Goal: Use online tool/utility: Utilize a website feature to perform a specific function

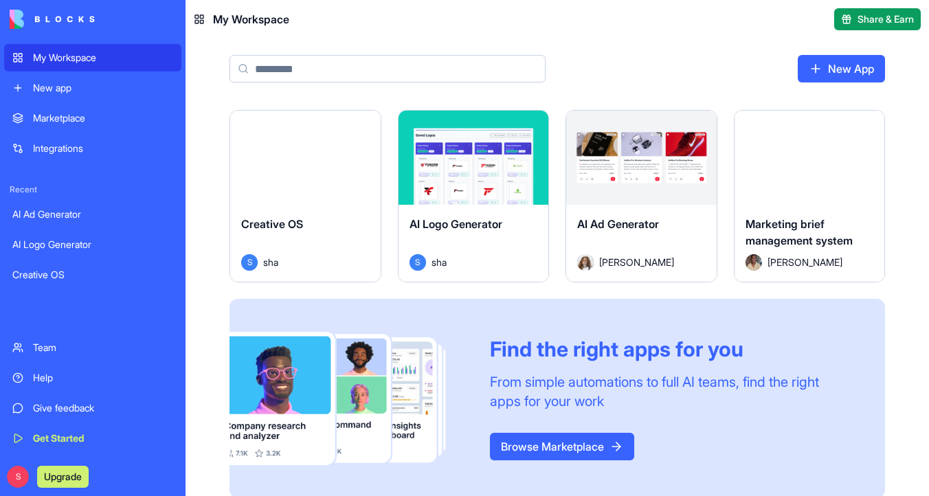
click at [291, 135] on div "Launch" at bounding box center [305, 158] width 151 height 94
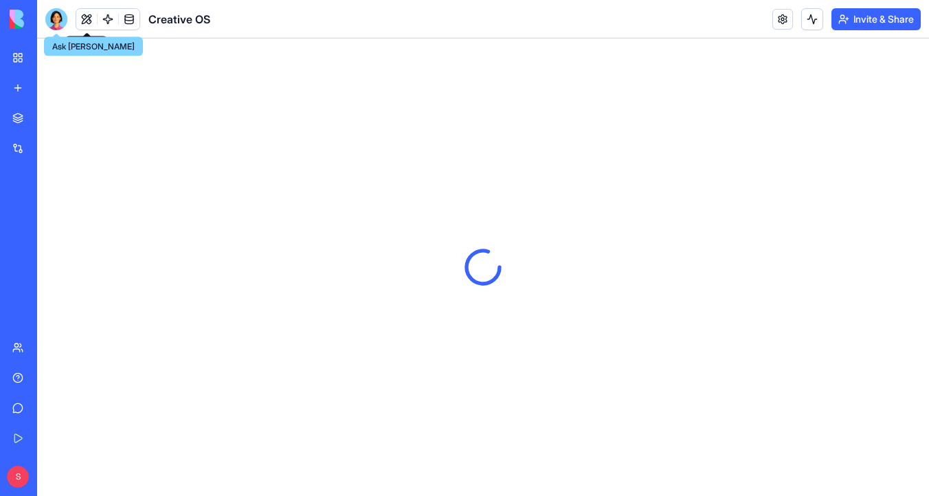
click at [55, 21] on div at bounding box center [56, 19] width 22 height 22
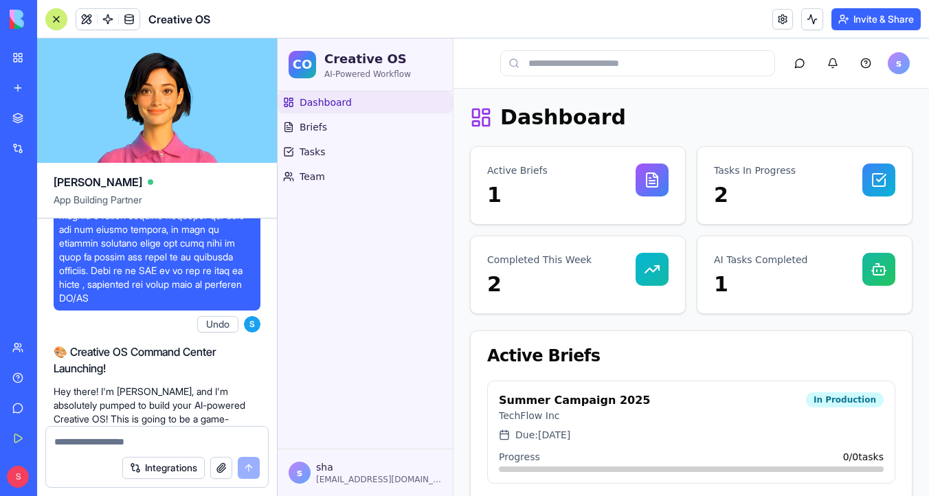
scroll to position [740, 0]
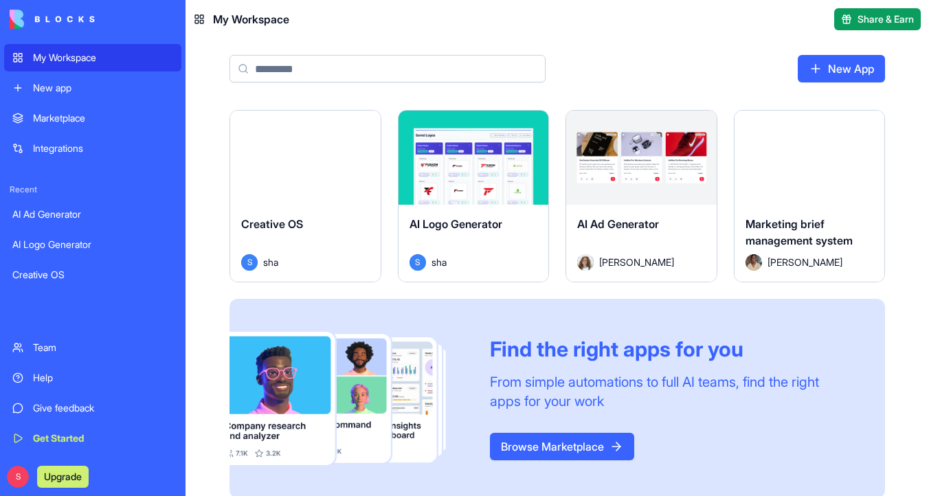
click at [469, 131] on div "Launch" at bounding box center [474, 158] width 151 height 94
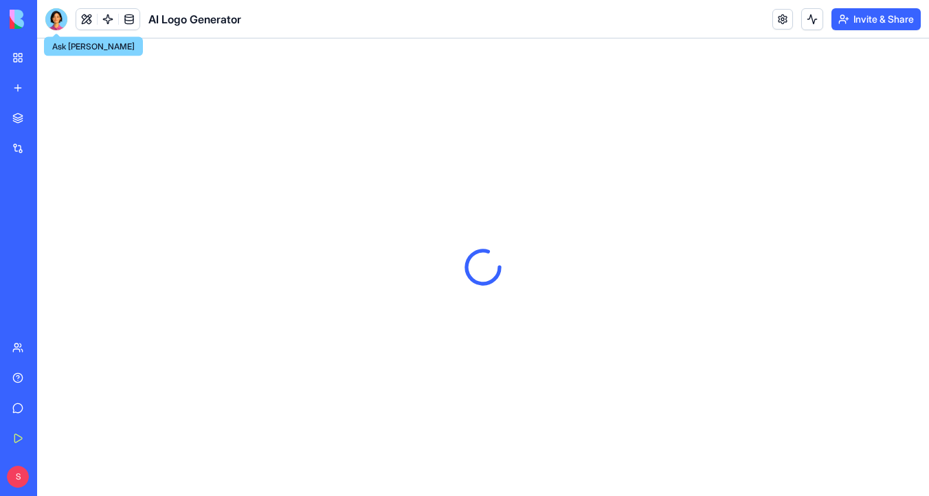
click at [55, 17] on div at bounding box center [56, 19] width 22 height 22
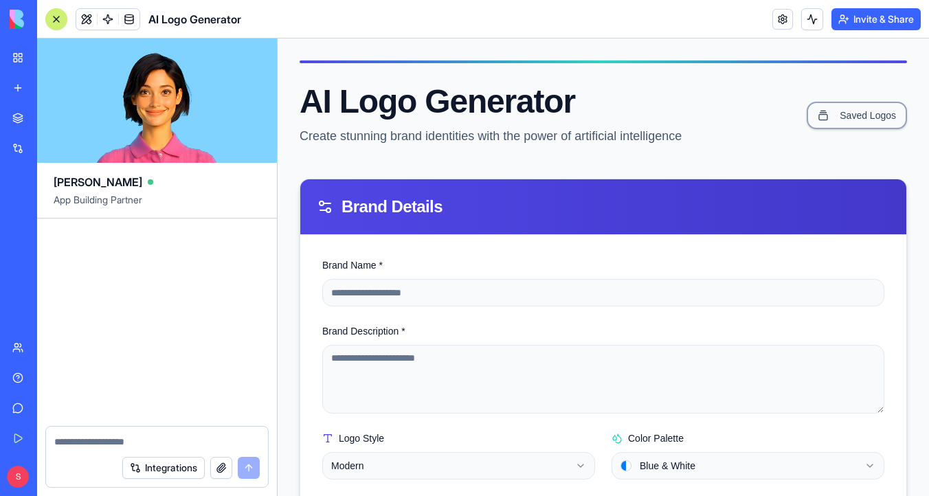
click at [12, 18] on img at bounding box center [52, 19] width 85 height 19
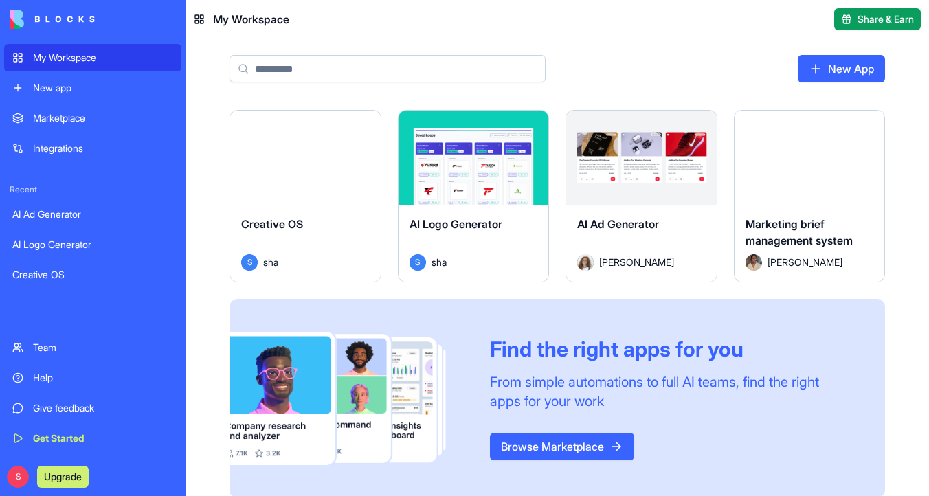
click at [63, 60] on div "My Workspace" at bounding box center [103, 58] width 140 height 14
click at [786, 160] on button "Launch" at bounding box center [809, 157] width 103 height 27
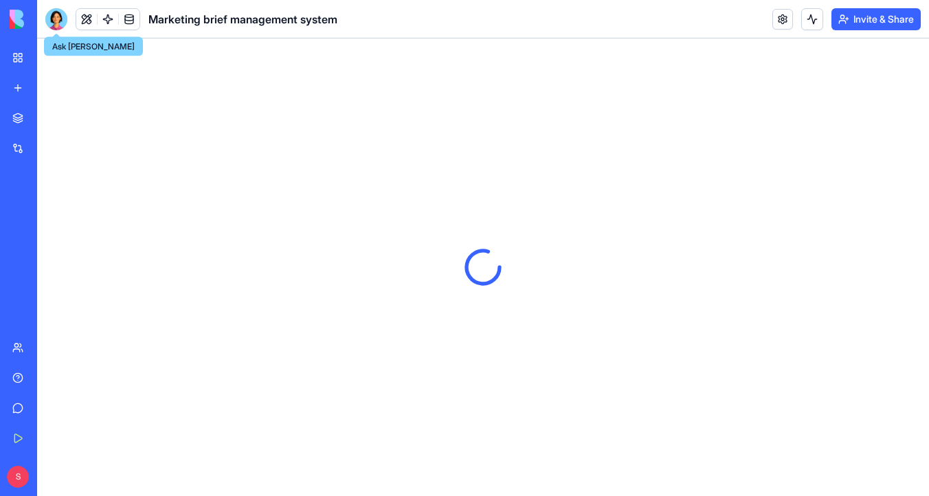
click at [51, 23] on div at bounding box center [56, 19] width 22 height 22
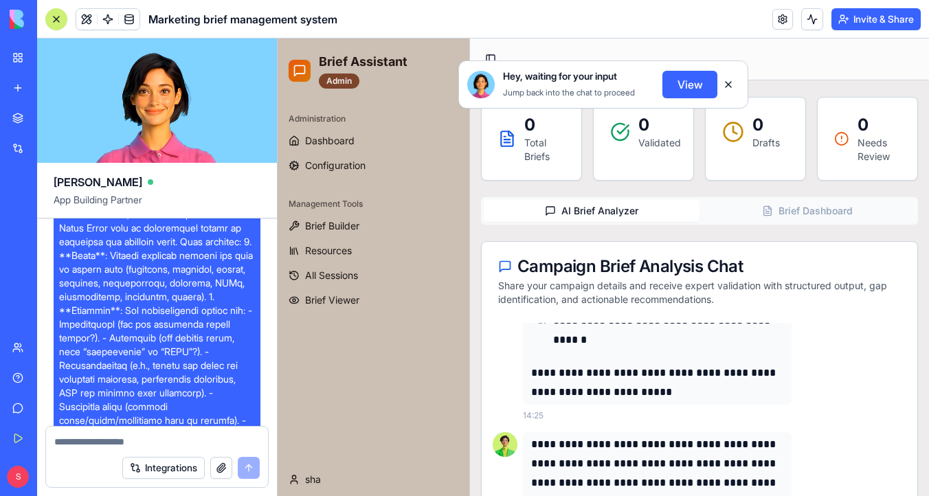
scroll to position [108, 0]
